Goal: Transaction & Acquisition: Book appointment/travel/reservation

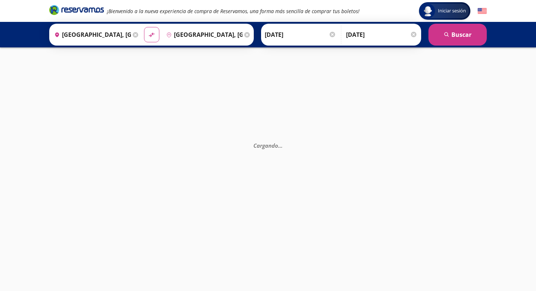
click at [89, 32] on input "[GEOGRAPHIC_DATA], [GEOGRAPHIC_DATA][PERSON_NAME]" at bounding box center [91, 35] width 80 height 18
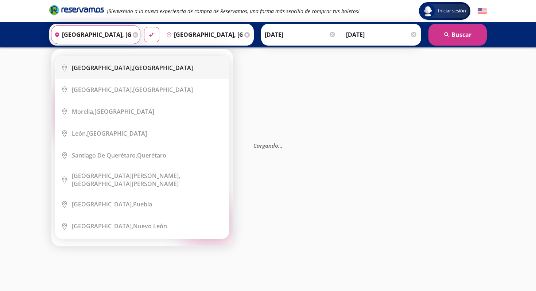
click at [119, 66] on b "[GEOGRAPHIC_DATA]," at bounding box center [102, 68] width 61 height 8
type input "[GEOGRAPHIC_DATA], [GEOGRAPHIC_DATA]"
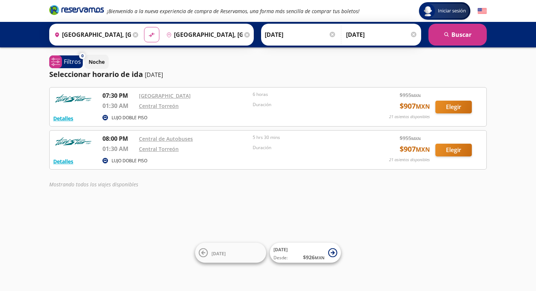
click at [247, 35] on icon at bounding box center [247, 34] width 5 height 5
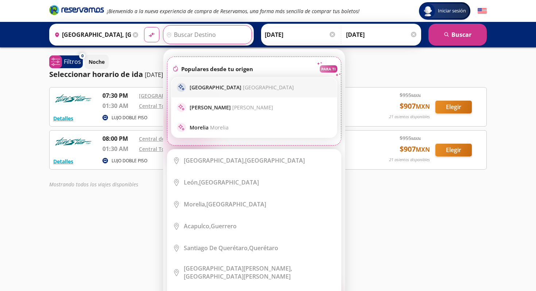
click at [216, 86] on p "Guadalajara [GEOGRAPHIC_DATA]" at bounding box center [242, 87] width 104 height 7
type input "[GEOGRAPHIC_DATA], [GEOGRAPHIC_DATA]"
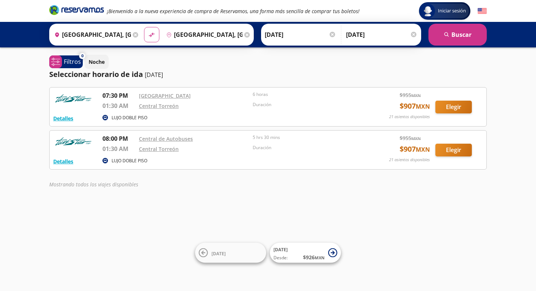
click at [305, 35] on input "[DATE]" at bounding box center [301, 35] width 72 height 18
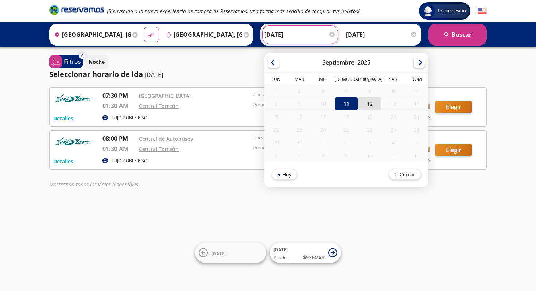
click at [370, 104] on div "12" at bounding box center [369, 104] width 23 height 14
type input "[DATE]"
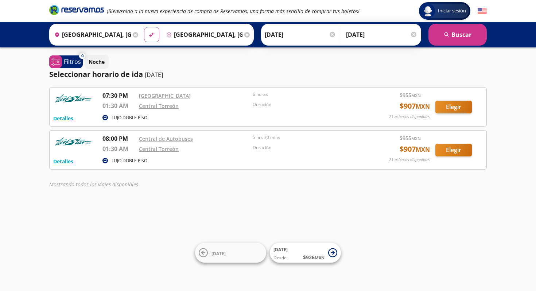
click at [415, 35] on div at bounding box center [413, 34] width 5 height 5
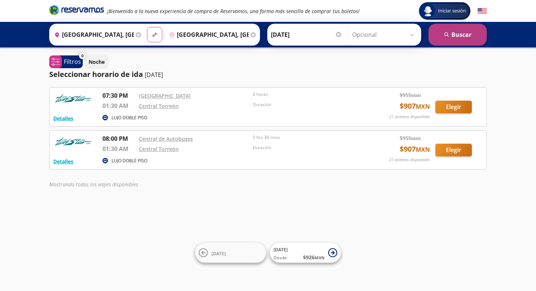
click at [464, 35] on button "search [GEOGRAPHIC_DATA]" at bounding box center [458, 35] width 58 height 22
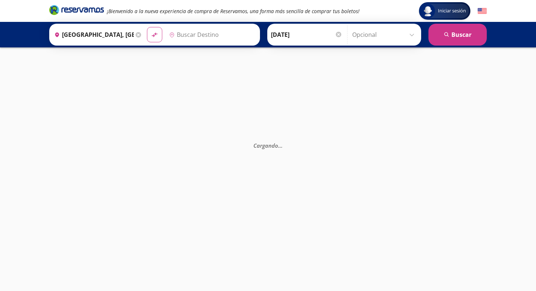
type input "[GEOGRAPHIC_DATA], [GEOGRAPHIC_DATA]"
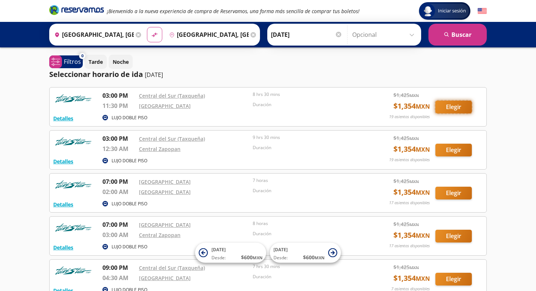
click at [461, 106] on button "Elegir" at bounding box center [454, 107] width 36 height 13
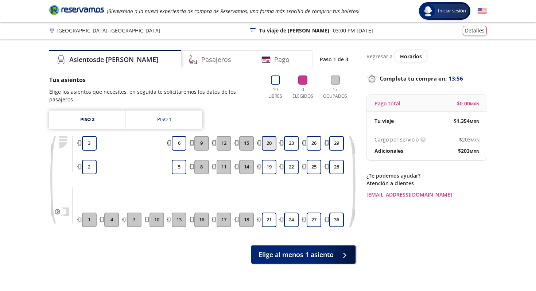
click at [267, 138] on button "20" at bounding box center [269, 143] width 15 height 15
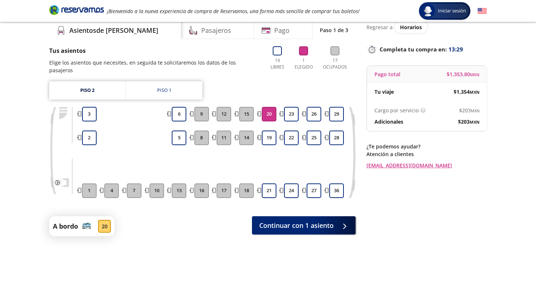
scroll to position [30, 0]
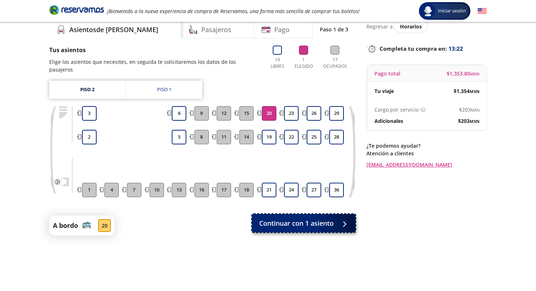
click at [318, 219] on span "Continuar con 1 asiento" at bounding box center [296, 224] width 74 height 10
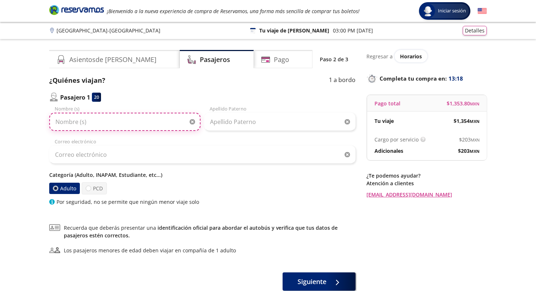
click at [125, 125] on input "Nombre (s)" at bounding box center [124, 122] width 151 height 18
type input "[PERSON_NAME]"
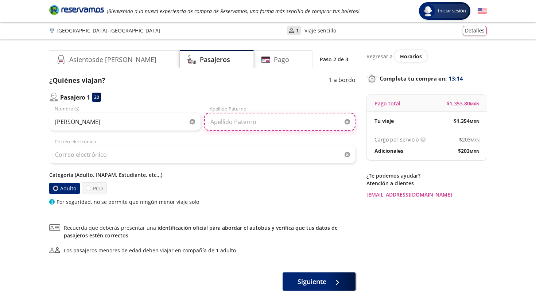
click at [248, 126] on input "Apellido Paterno" at bounding box center [279, 122] width 151 height 18
type input "[PERSON_NAME]"
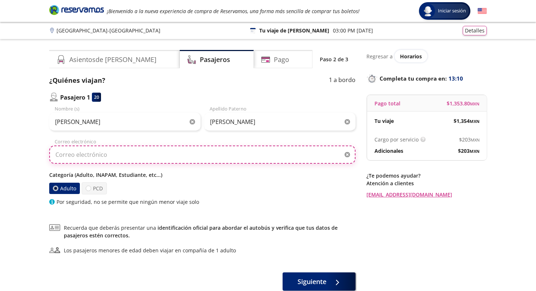
click at [141, 157] on input "Correo electrónico" at bounding box center [202, 155] width 307 height 18
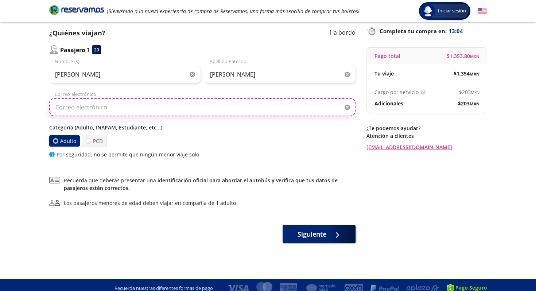
scroll to position [54, 0]
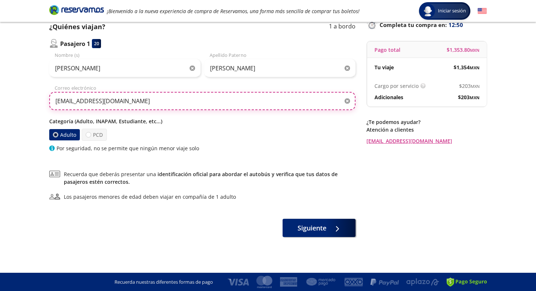
type input "[EMAIL_ADDRESS][DOMAIN_NAME]"
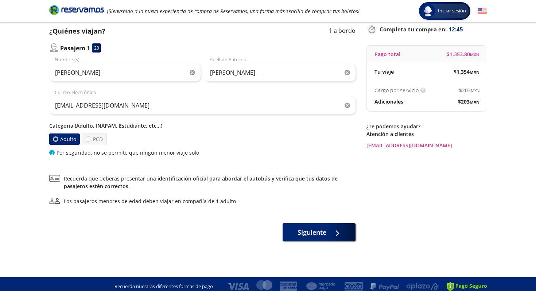
scroll to position [50, 0]
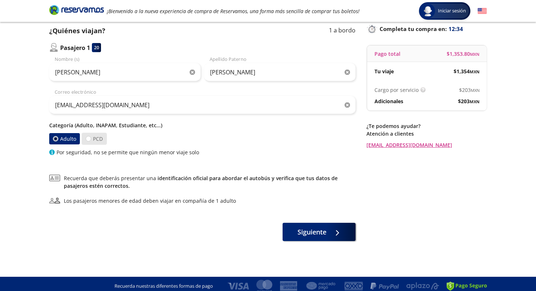
click at [97, 140] on label "PCD" at bounding box center [94, 139] width 25 height 12
click at [91, 140] on input "PCD" at bounding box center [88, 138] width 5 height 5
radio input "true"
click at [62, 139] on label "Adulto" at bounding box center [64, 139] width 31 height 12
click at [58, 139] on input "Adulto" at bounding box center [56, 138] width 5 height 5
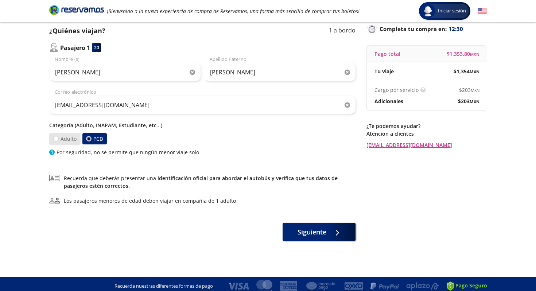
radio input "true"
radio input "false"
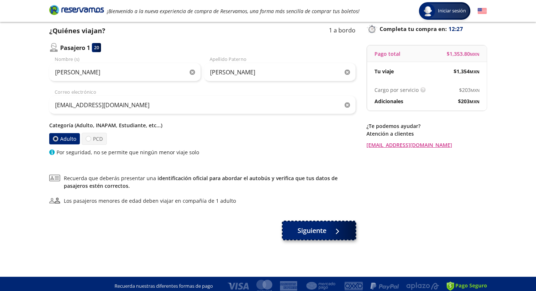
click at [317, 231] on span "Siguiente" at bounding box center [312, 231] width 29 height 10
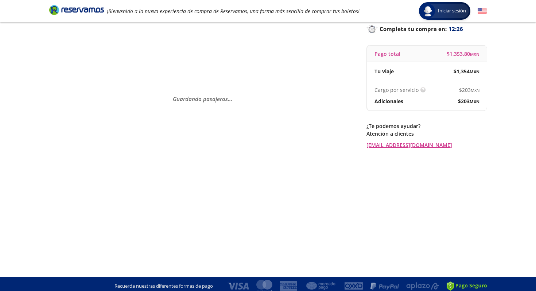
scroll to position [0, 0]
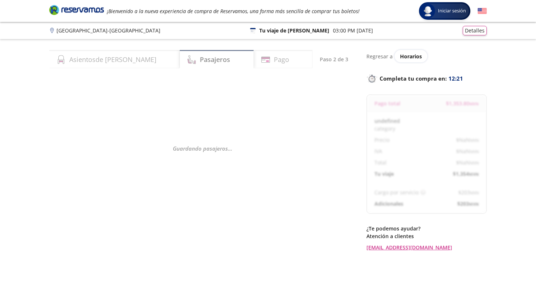
select select "MX"
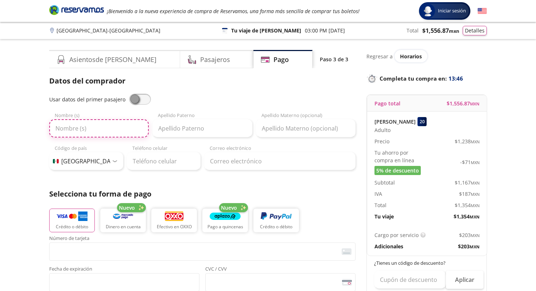
click at [116, 127] on input "Nombre (s)" at bounding box center [99, 128] width 100 height 18
type input "[PERSON_NAME]"
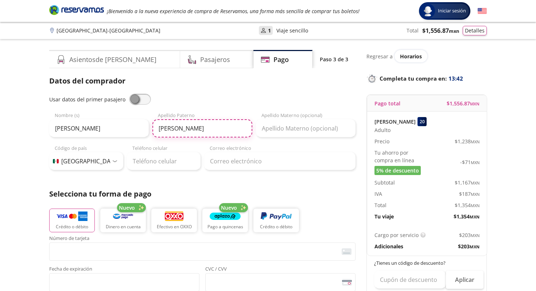
type input "[PERSON_NAME]"
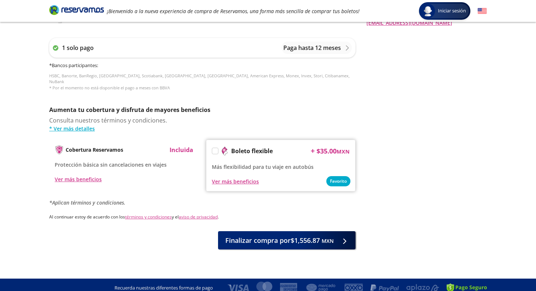
scroll to position [305, 0]
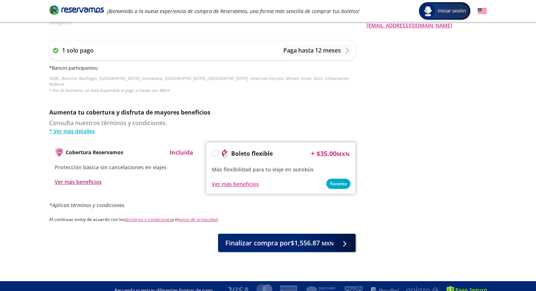
type input "[PERSON_NAME]"
click at [77, 178] on div "Ver más beneficios" at bounding box center [78, 182] width 47 height 8
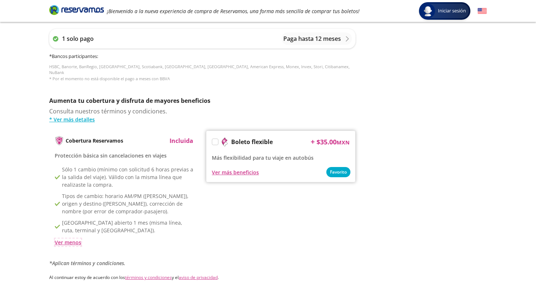
scroll to position [317, 0]
click at [213, 139] on label at bounding box center [215, 142] width 6 height 6
click at [213, 140] on input "Boleto flexible" at bounding box center [214, 142] width 5 height 5
click at [245, 168] on div "Ver más beneficios" at bounding box center [235, 172] width 47 height 8
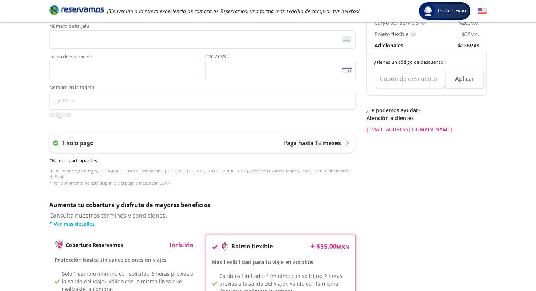
scroll to position [377, 0]
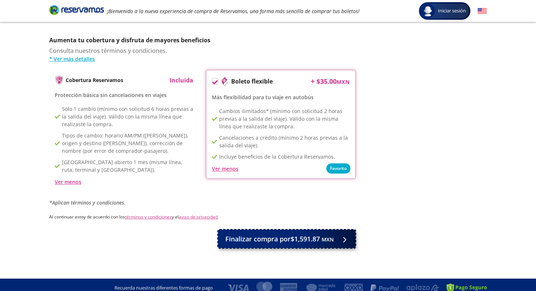
click at [316, 236] on span "Finalizar compra por $1,591.87 MXN" at bounding box center [280, 239] width 108 height 10
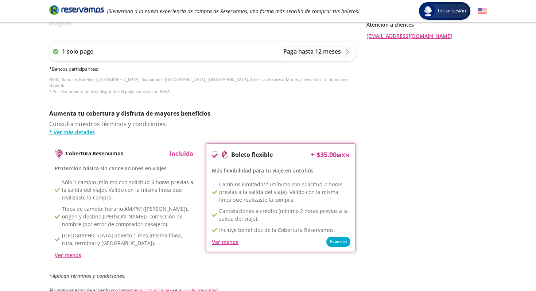
scroll to position [307, 0]
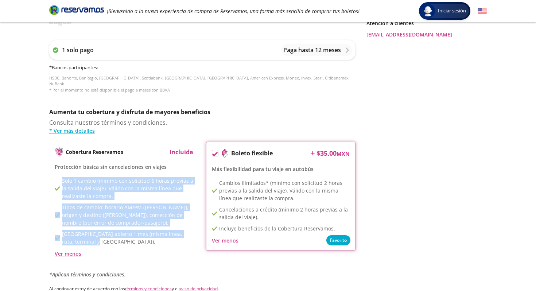
drag, startPoint x: 58, startPoint y: 171, endPoint x: 121, endPoint y: 235, distance: 90.3
click at [121, 235] on div "Cobertura Reservamos Incluida Protección básica sin cancelaciones en viajes Sól…" at bounding box center [124, 203] width 150 height 122
copy div "Sólo 1 cambio (mínimo con solicitud 6 horas previas a la salida del viaje). Vál…"
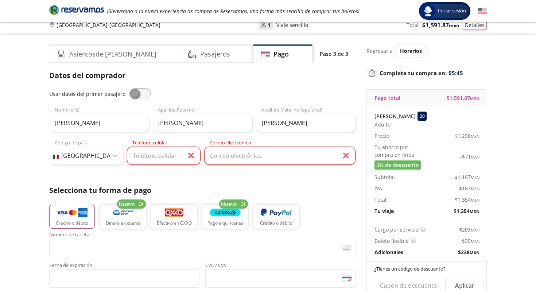
scroll to position [0, 0]
